Goal: Information Seeking & Learning: Learn about a topic

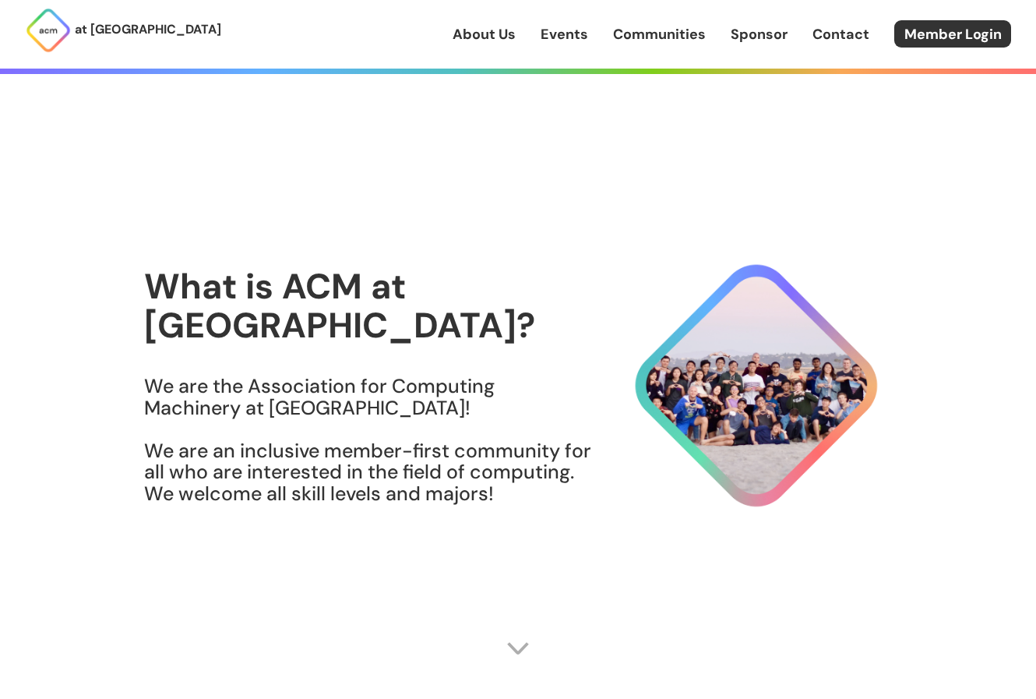
click at [484, 33] on link "About Us" at bounding box center [484, 34] width 63 height 20
click at [567, 37] on link "Events" at bounding box center [565, 34] width 48 height 20
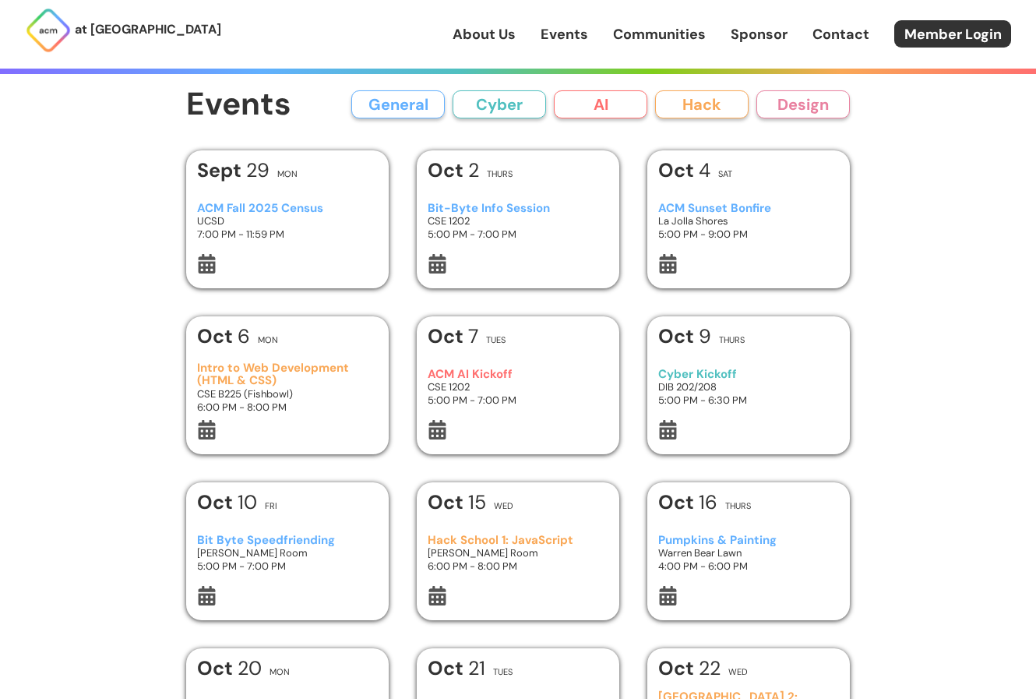
click at [487, 262] on div at bounding box center [518, 265] width 181 height 23
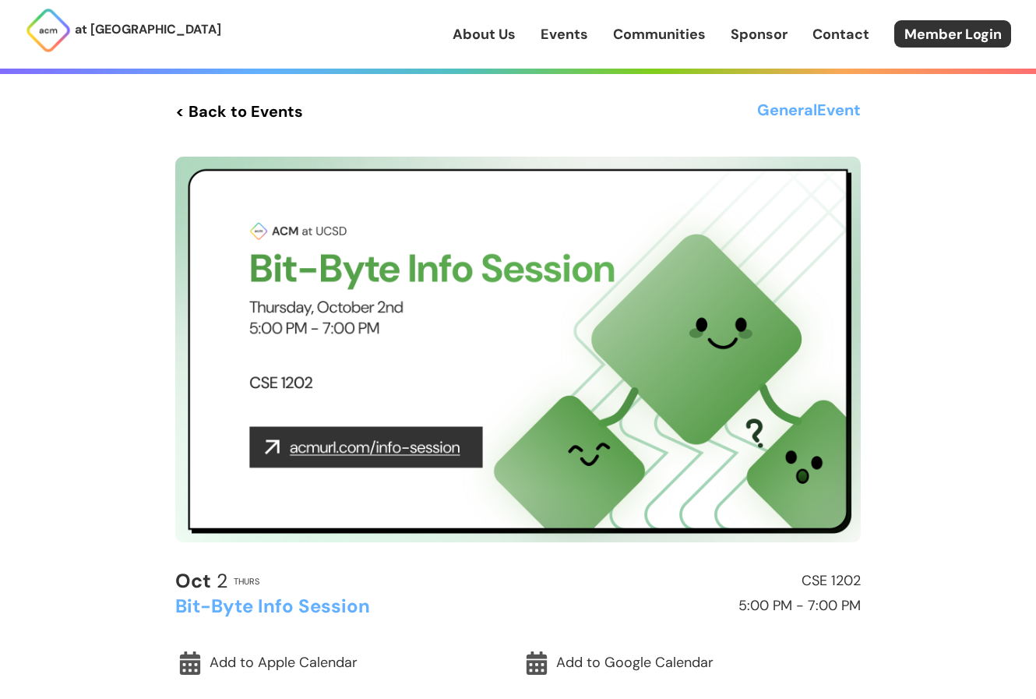
click at [399, 449] on img at bounding box center [517, 350] width 685 height 386
click at [299, 449] on img at bounding box center [517, 350] width 685 height 386
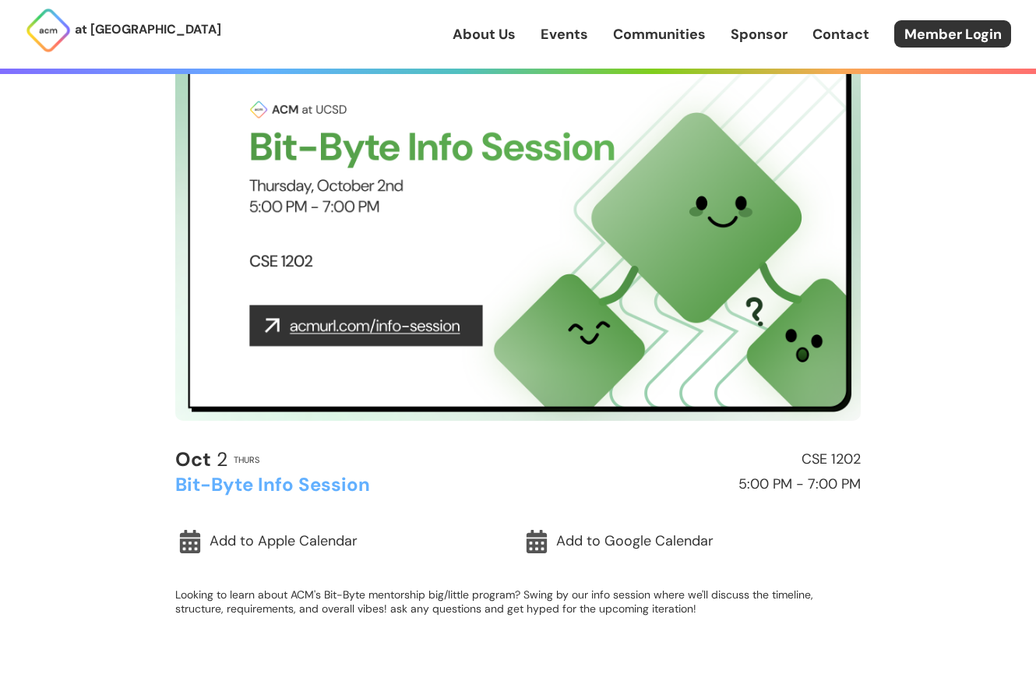
scroll to position [125, 0]
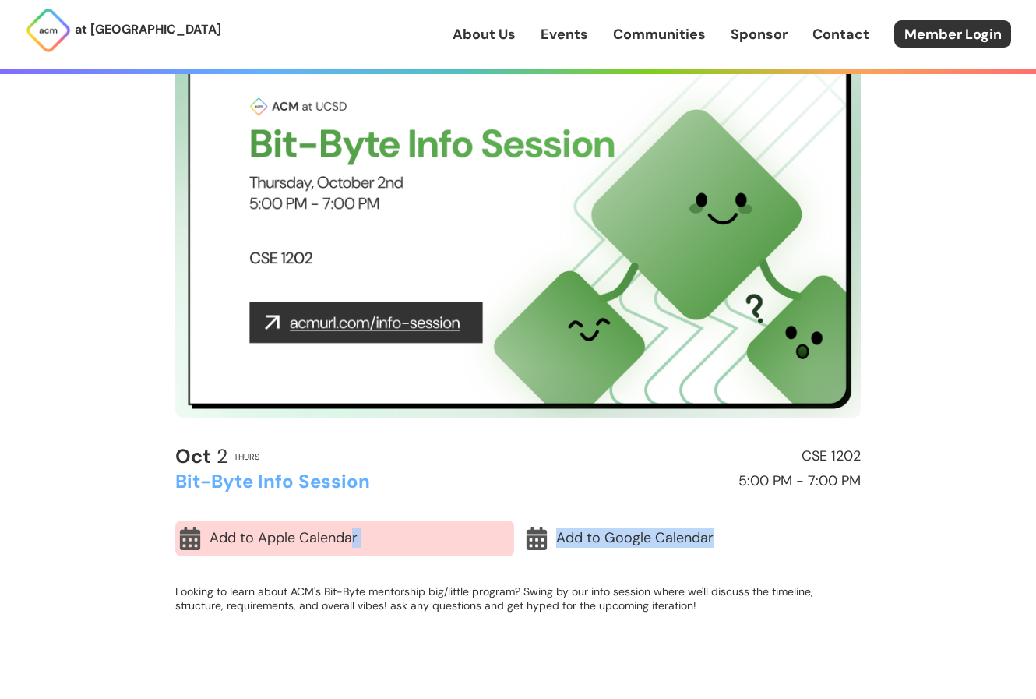
drag, startPoint x: 558, startPoint y: 551, endPoint x: 349, endPoint y: 537, distance: 209.2
click at [348, 535] on div "Add to Apple Calendar Add to Google Calendar" at bounding box center [517, 538] width 685 height 36
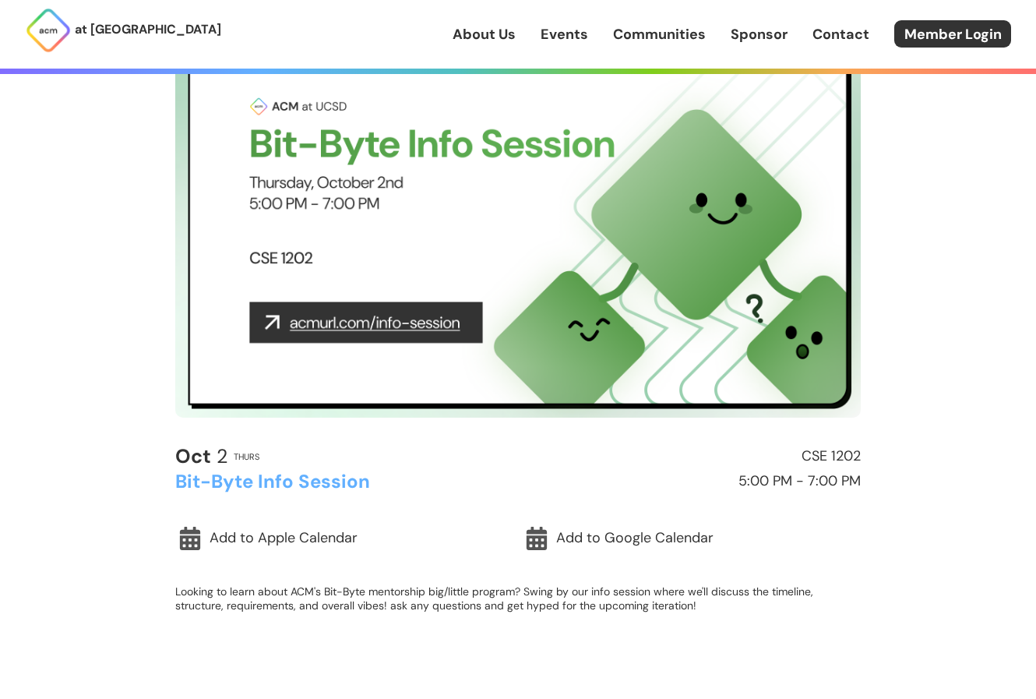
click at [379, 475] on h2 "Bit-Byte Info Session" at bounding box center [343, 481] width 336 height 20
click at [416, 329] on img at bounding box center [517, 225] width 685 height 386
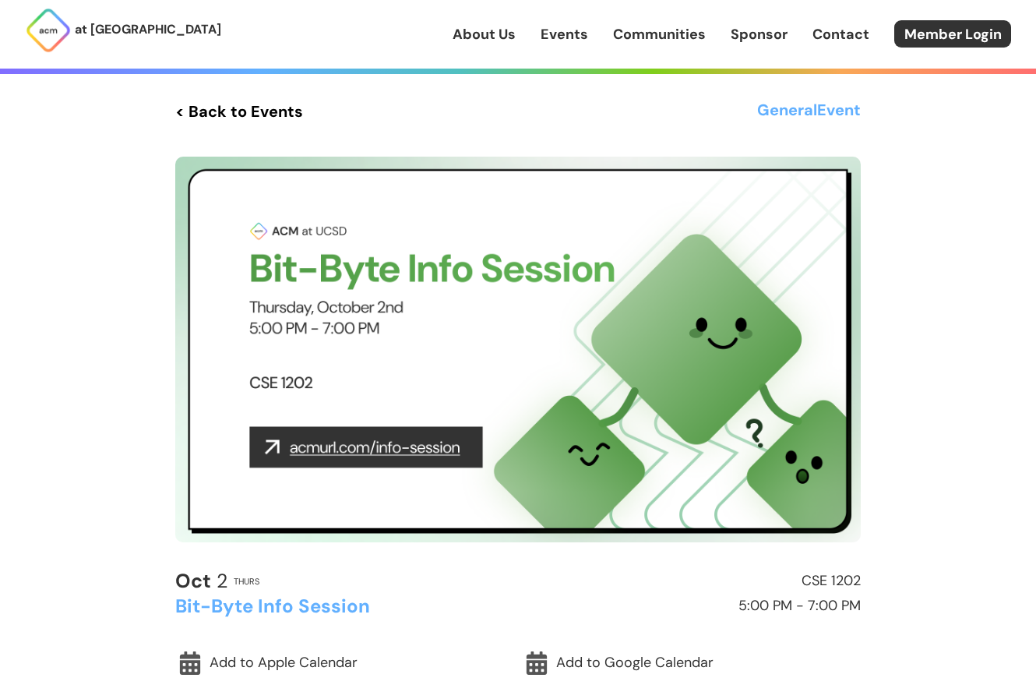
click at [805, 113] on h3 "General Event" at bounding box center [809, 111] width 104 height 28
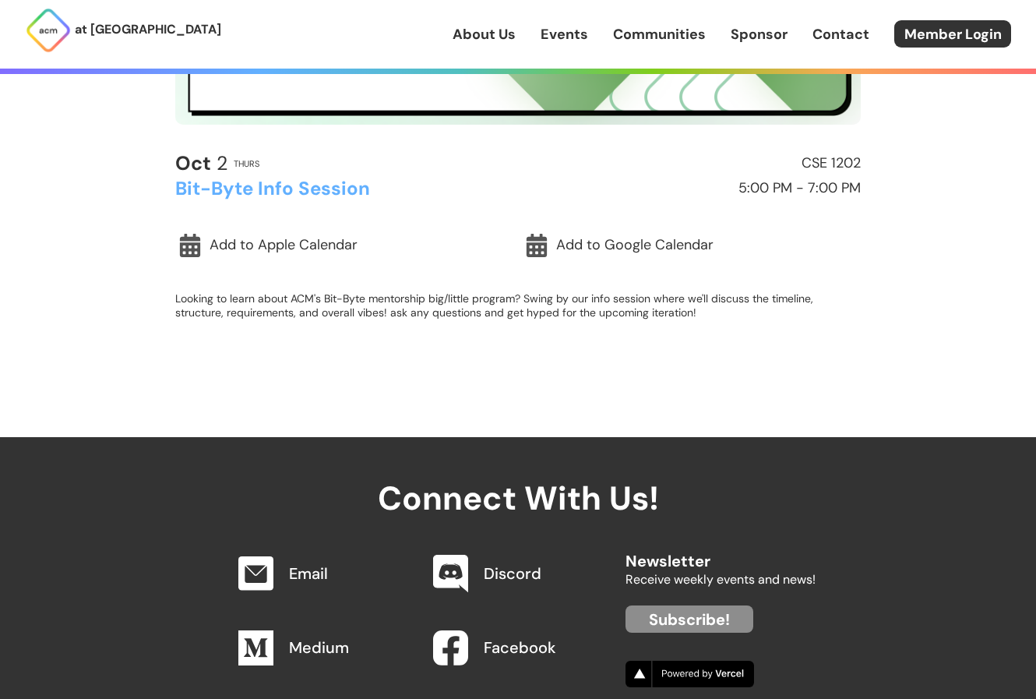
scroll to position [614, 0]
